Goal: Task Accomplishment & Management: Use online tool/utility

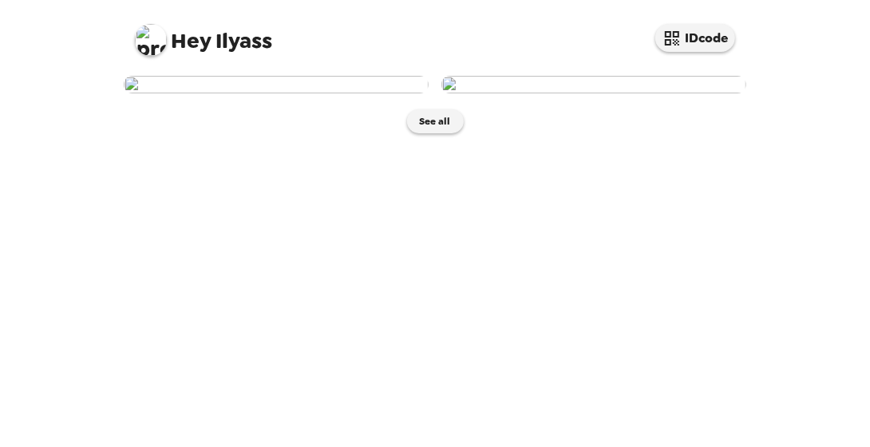
click at [281, 93] on img at bounding box center [276, 85] width 305 height 18
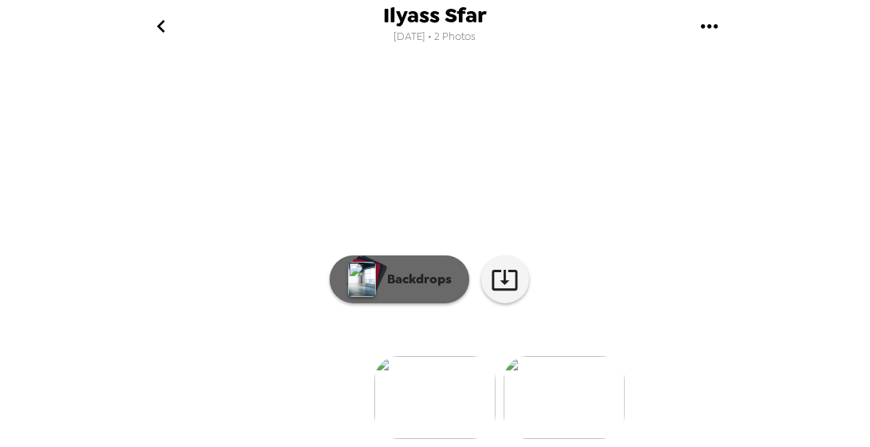
click at [401, 256] on button "Backdrops" at bounding box center [400, 279] width 140 height 48
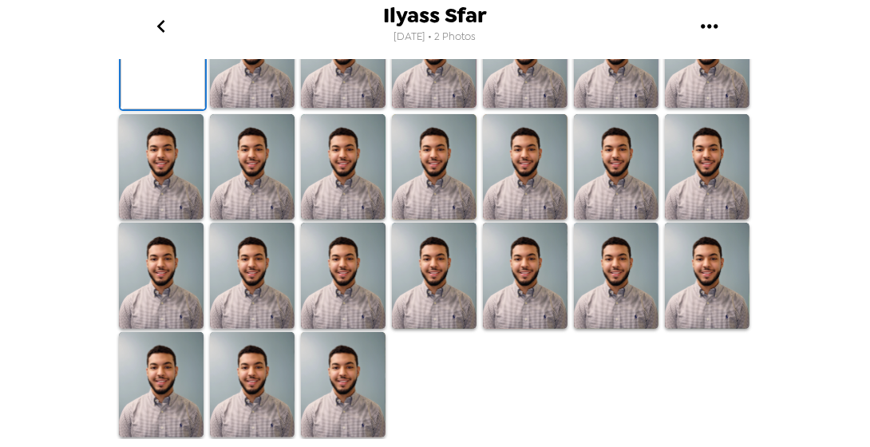
click at [437, 316] on img at bounding box center [434, 276] width 85 height 106
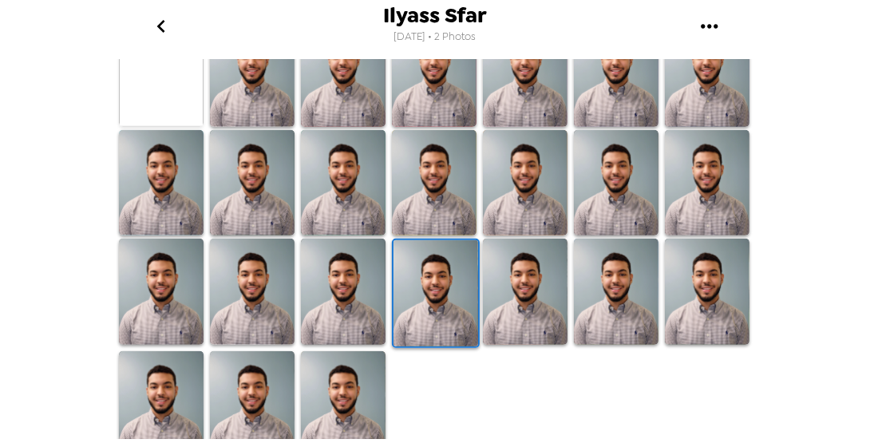
scroll to position [499, 0]
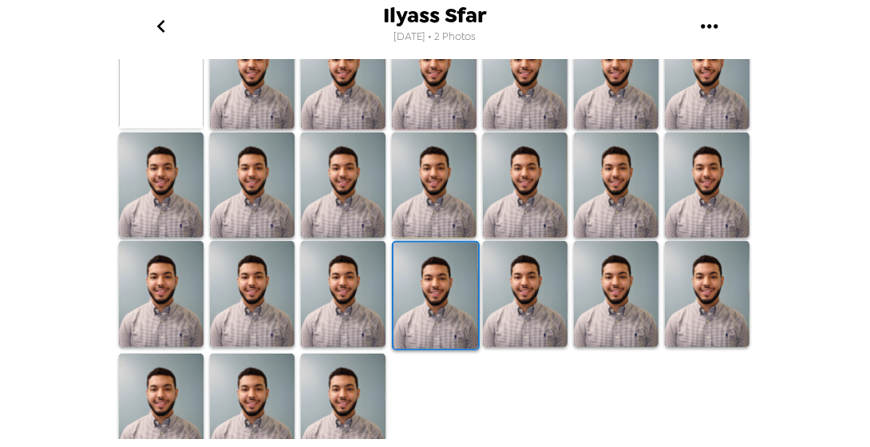
click at [364, 297] on img at bounding box center [343, 294] width 85 height 106
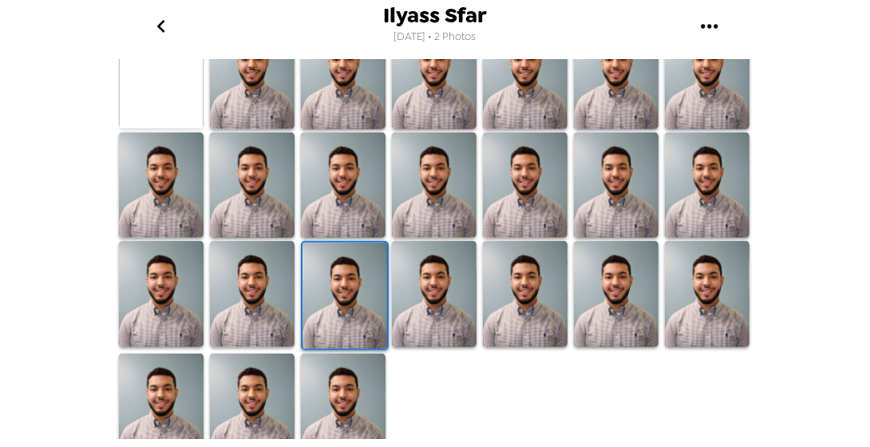
click at [613, 300] on img at bounding box center [616, 294] width 85 height 106
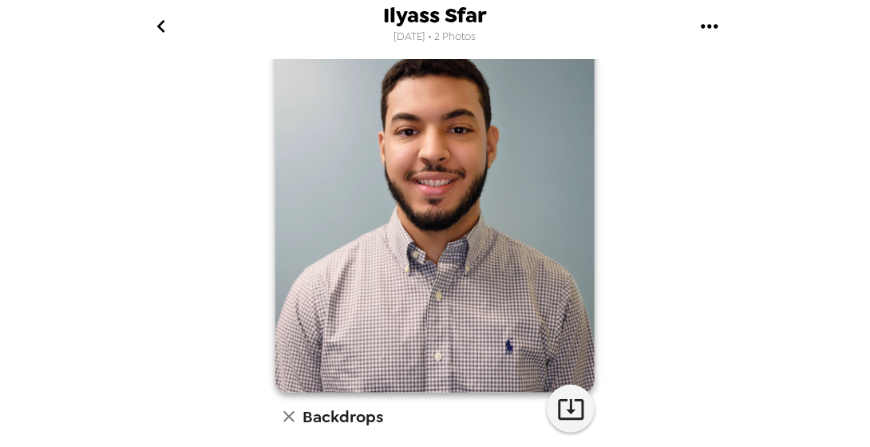
scroll to position [0, 0]
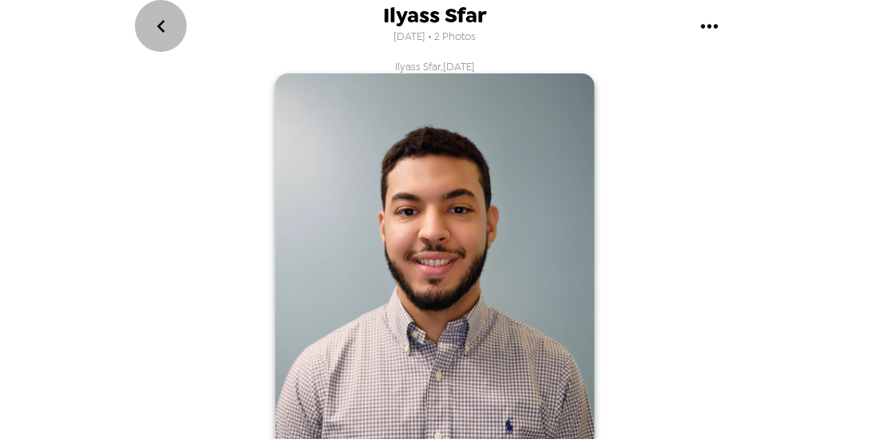
click at [164, 30] on icon "go back" at bounding box center [160, 26] width 8 height 13
